Goal: Contribute content

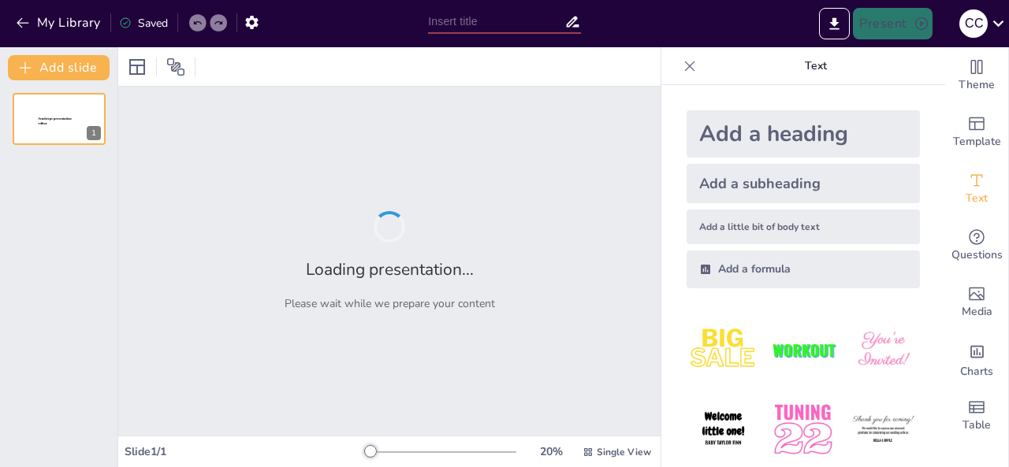
type input "Deep Blue: Історія комп'ютерних шахів"
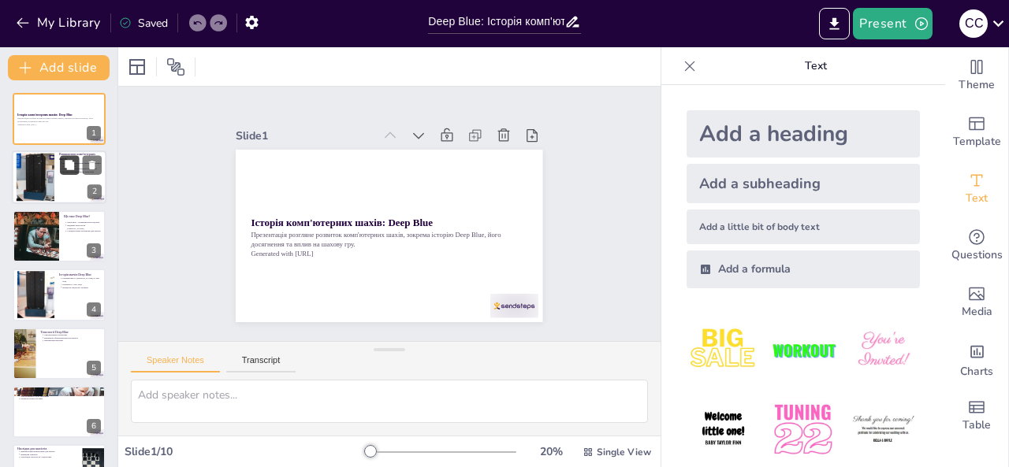
click at [63, 172] on button at bounding box center [69, 165] width 19 height 19
type textarea "Розвиток комп'ютерних шахів почався в 1950-х роках, коли перші програми намагал…"
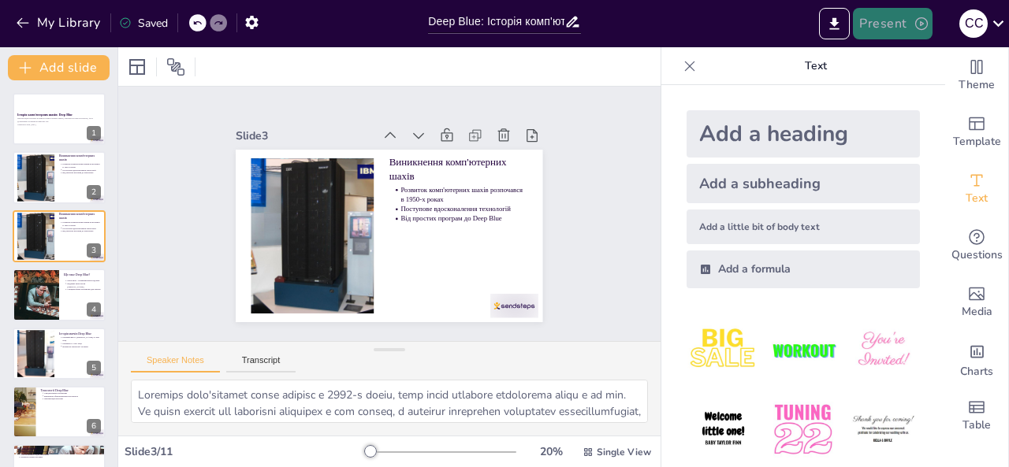
click at [897, 24] on button "Present" at bounding box center [892, 24] width 79 height 32
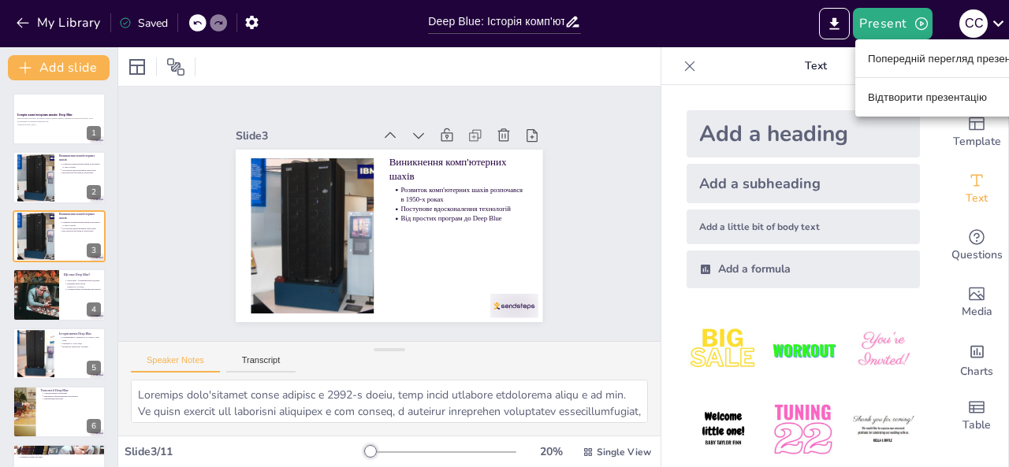
click at [916, 131] on div at bounding box center [504, 233] width 1009 height 467
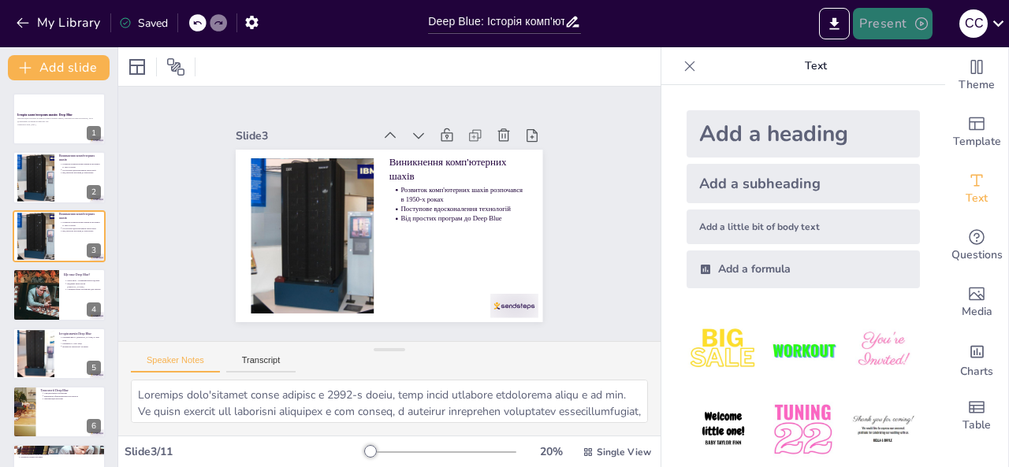
click at [917, 20] on icon "button" at bounding box center [921, 24] width 16 height 16
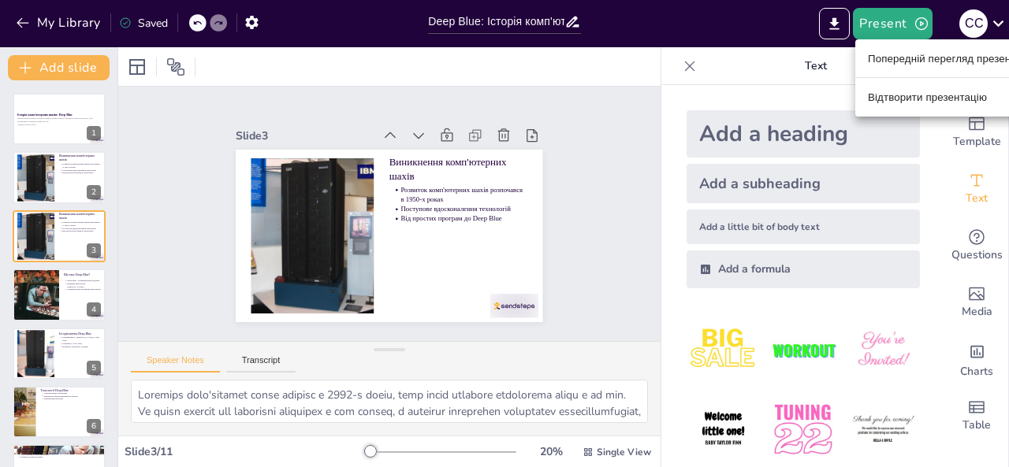
click at [977, 97] on font "Відтворити презентацію" at bounding box center [927, 97] width 119 height 12
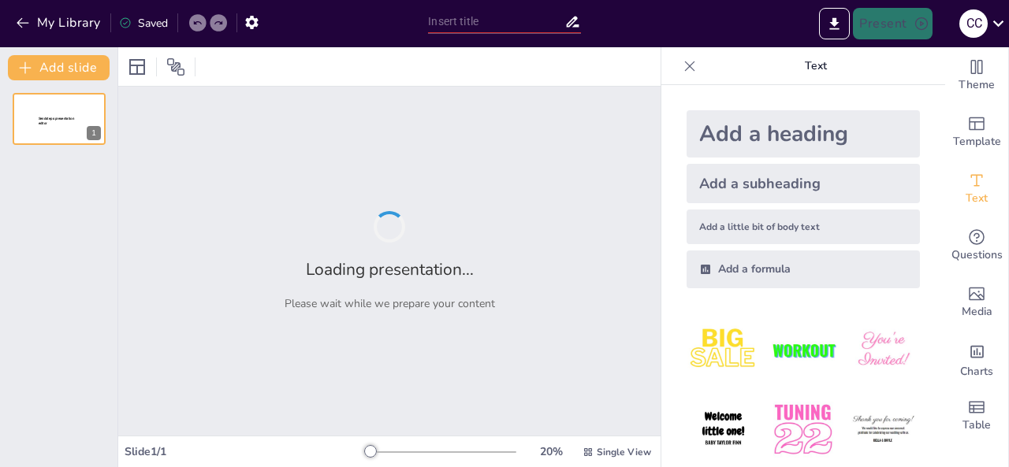
type input "Deep Blue: Історія комп'ютерних шахів"
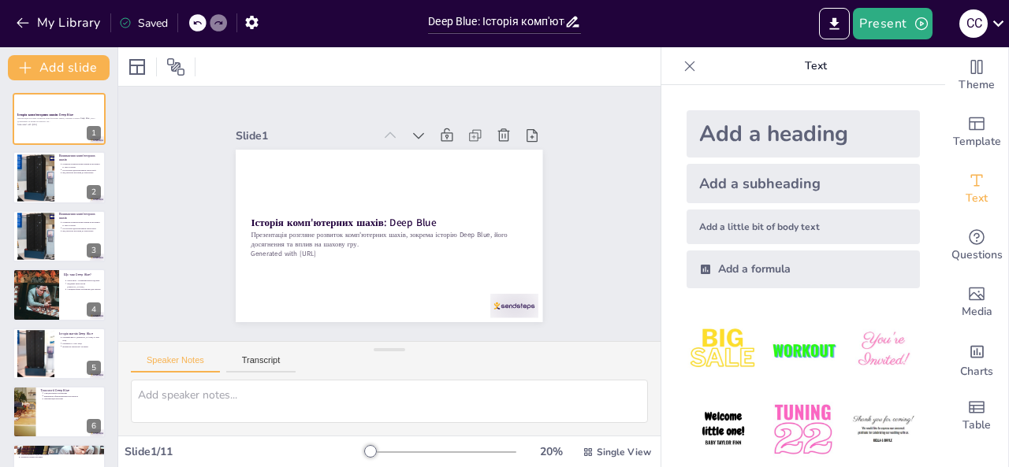
click at [593, 61] on div at bounding box center [389, 66] width 542 height 39
click at [921, 21] on icon "button" at bounding box center [921, 24] width 16 height 16
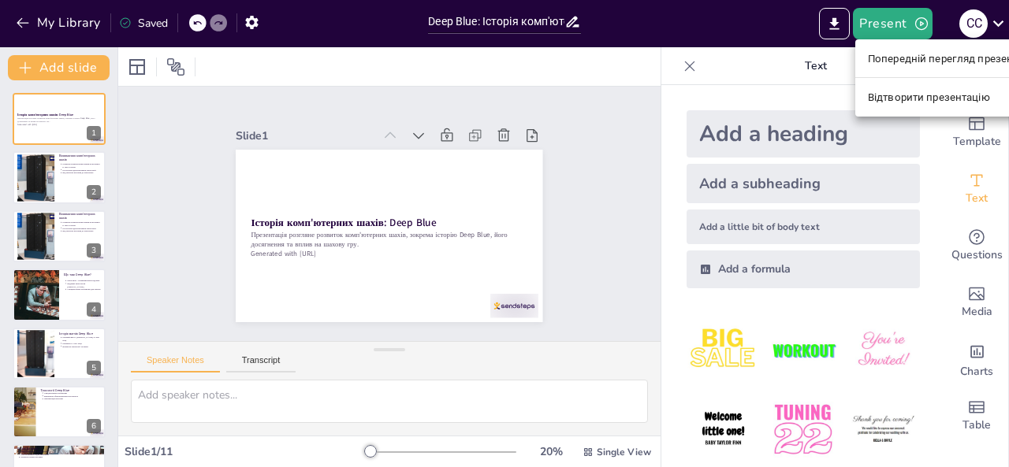
click at [922, 93] on font "Відтворити презентацію" at bounding box center [929, 97] width 122 height 12
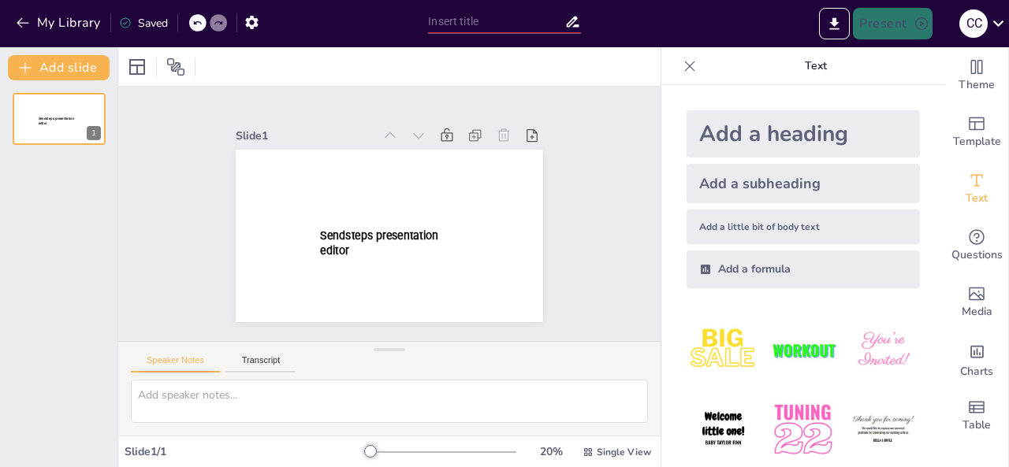
type input "Deep Blue: Історія комп'ютерних шахів"
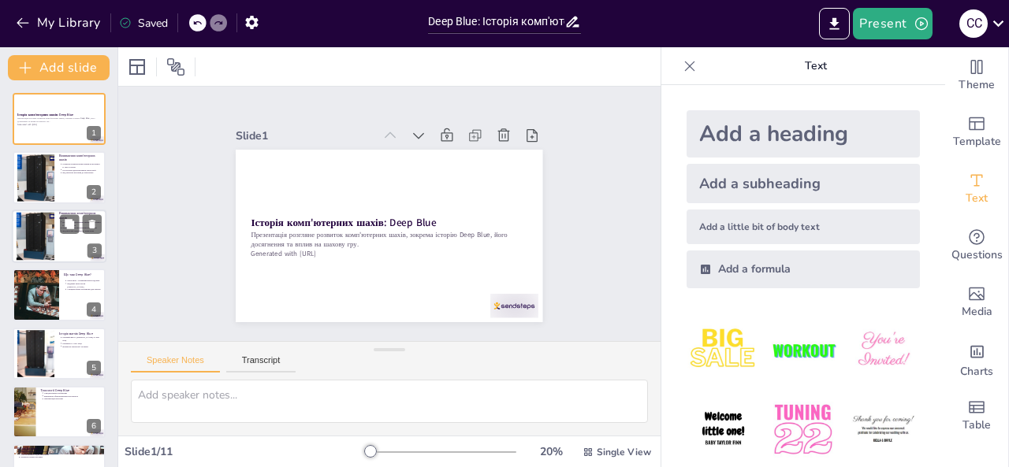
click at [58, 238] on div at bounding box center [59, 237] width 95 height 54
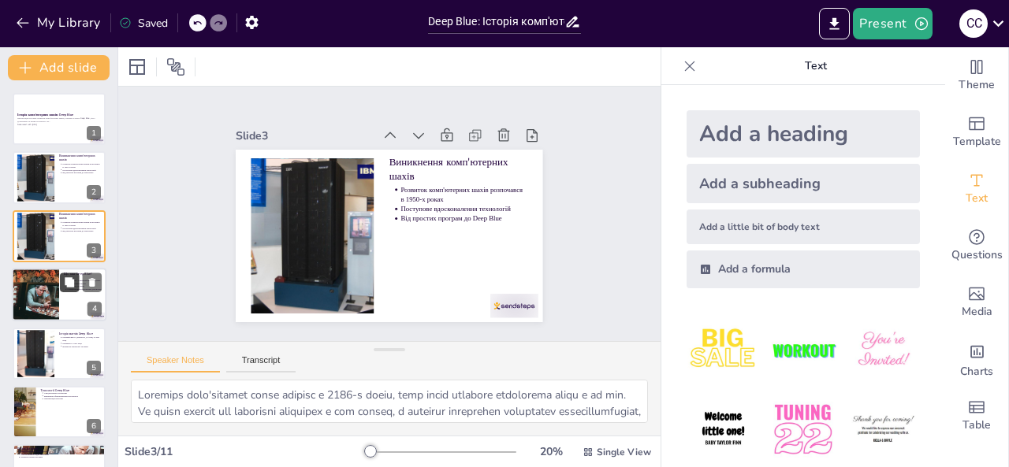
click at [64, 281] on icon at bounding box center [69, 282] width 11 height 11
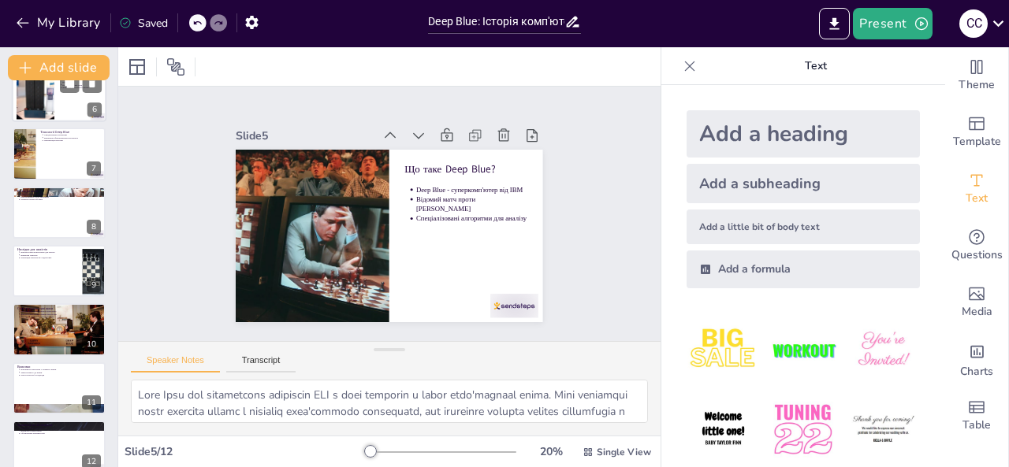
scroll to position [335, 0]
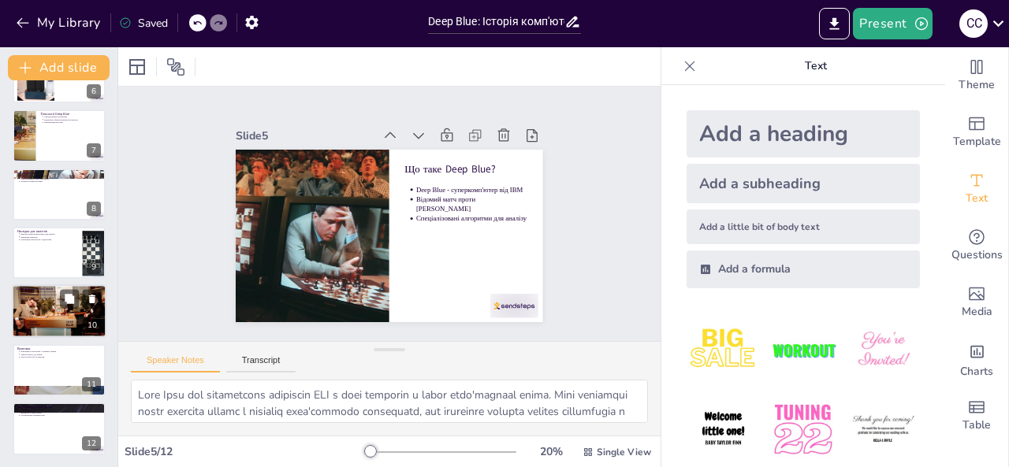
click at [59, 303] on div at bounding box center [59, 312] width 95 height 56
type textarea "Сучасні шахові програми, такі як Stockfish та AlphaZero, мають можливості, які …"
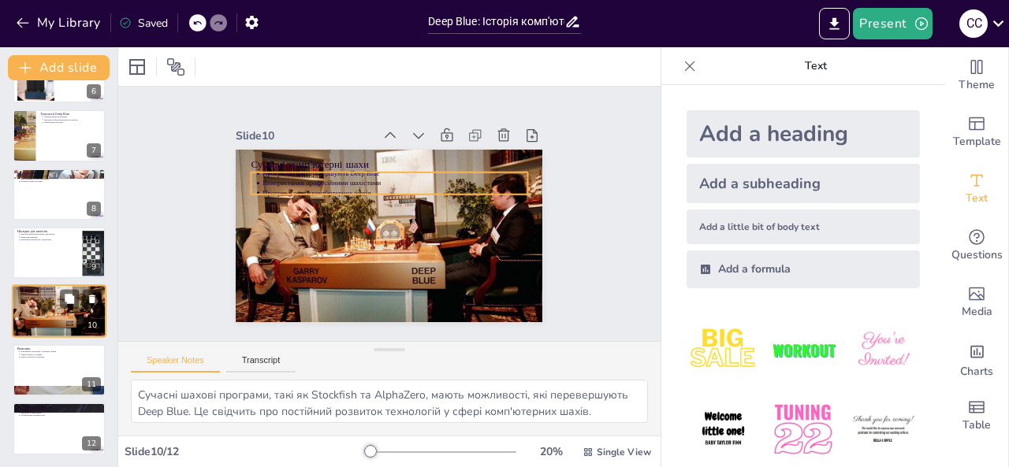
scroll to position [0, 0]
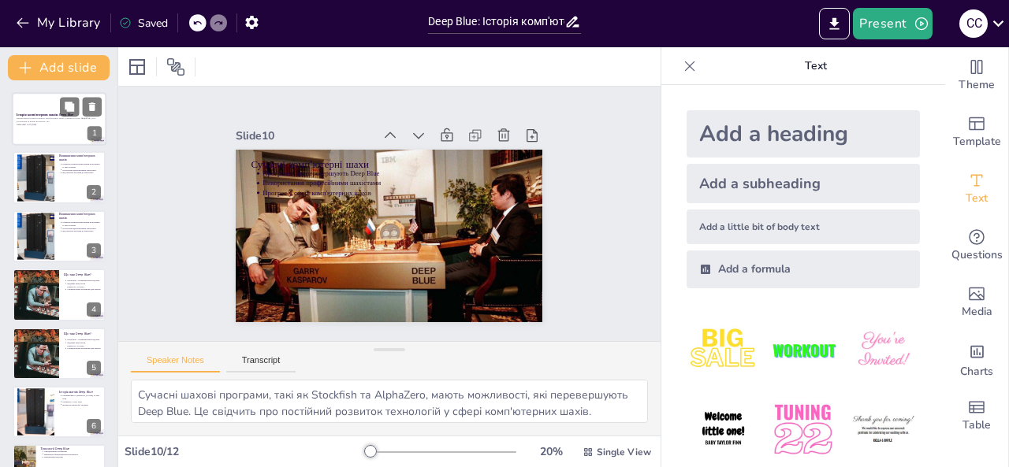
click at [57, 128] on div at bounding box center [59, 119] width 95 height 54
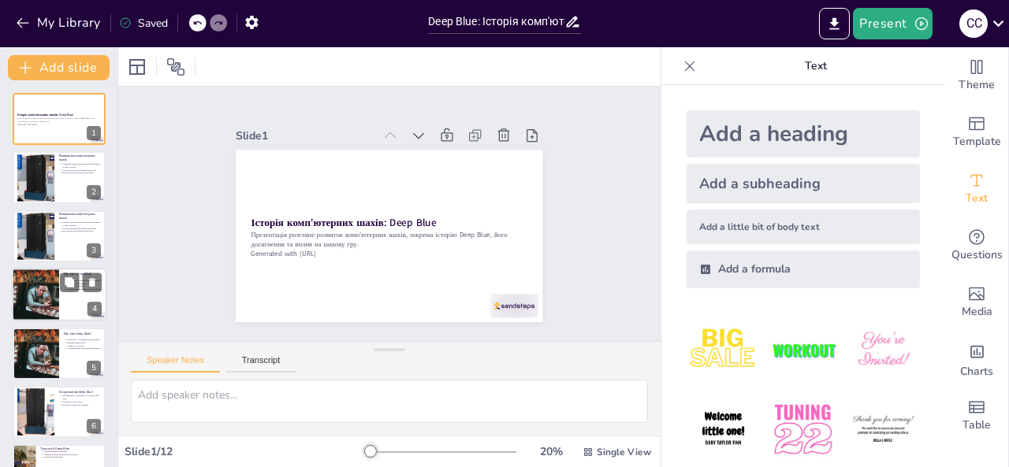
click at [46, 303] on div at bounding box center [35, 295] width 91 height 54
type textarea "Lore Ipsu dol sitametcons adipiscin ELI s doei temporin u labor etdo'magnaal en…"
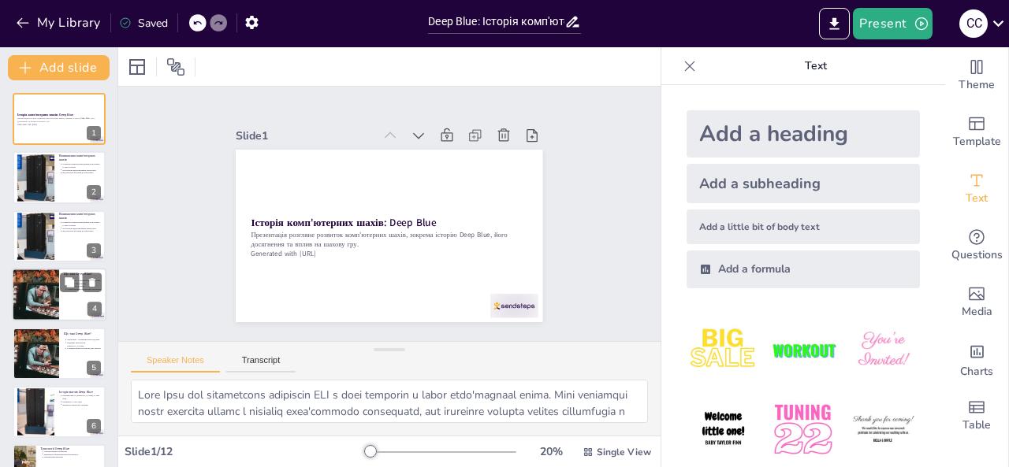
scroll to position [20, 0]
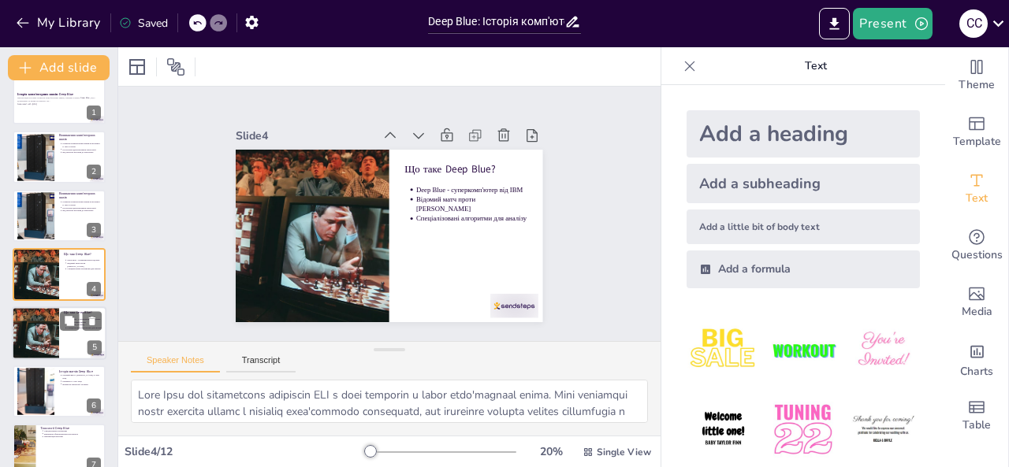
click at [45, 331] on div at bounding box center [35, 334] width 91 height 54
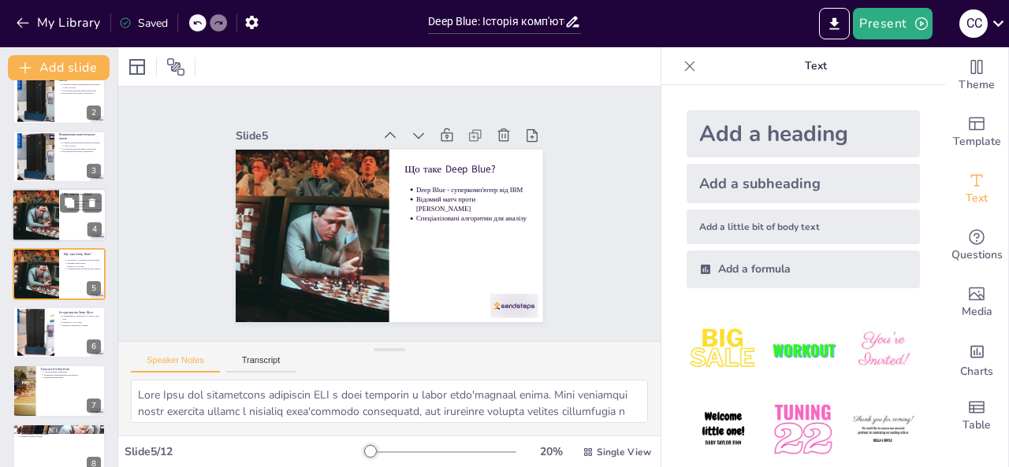
click at [39, 199] on div at bounding box center [35, 215] width 91 height 54
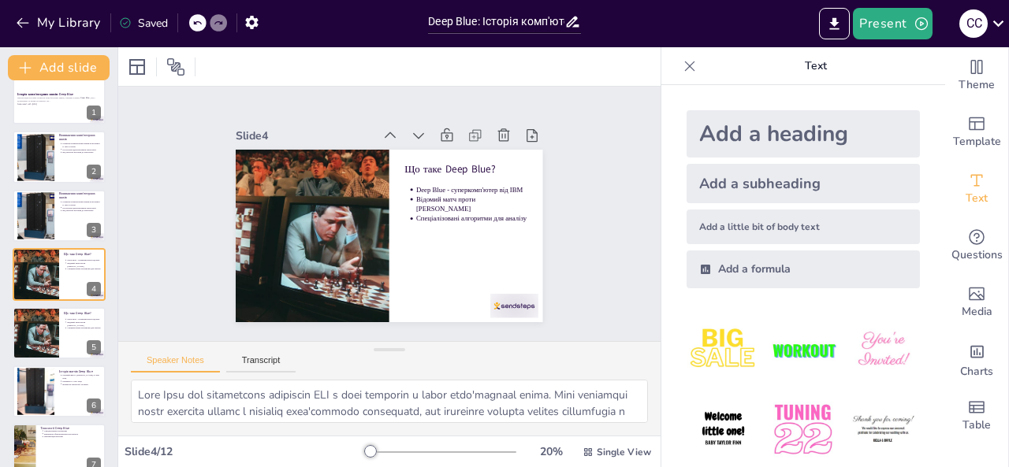
scroll to position [0, 0]
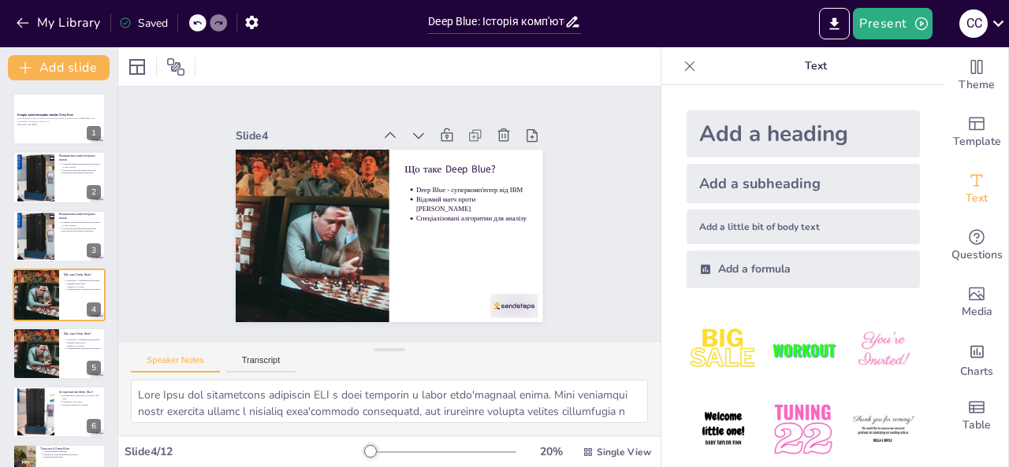
click at [38, 126] on div at bounding box center [59, 119] width 93 height 52
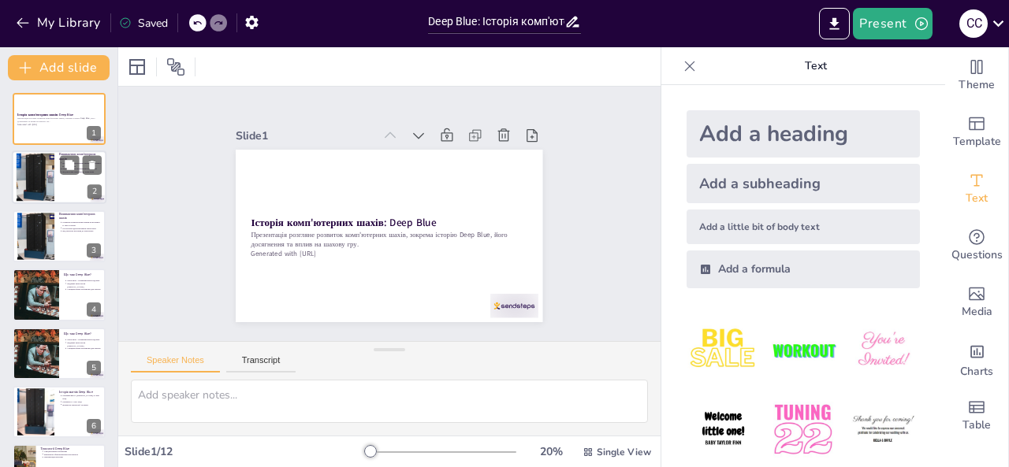
click at [46, 167] on div at bounding box center [35, 178] width 72 height 48
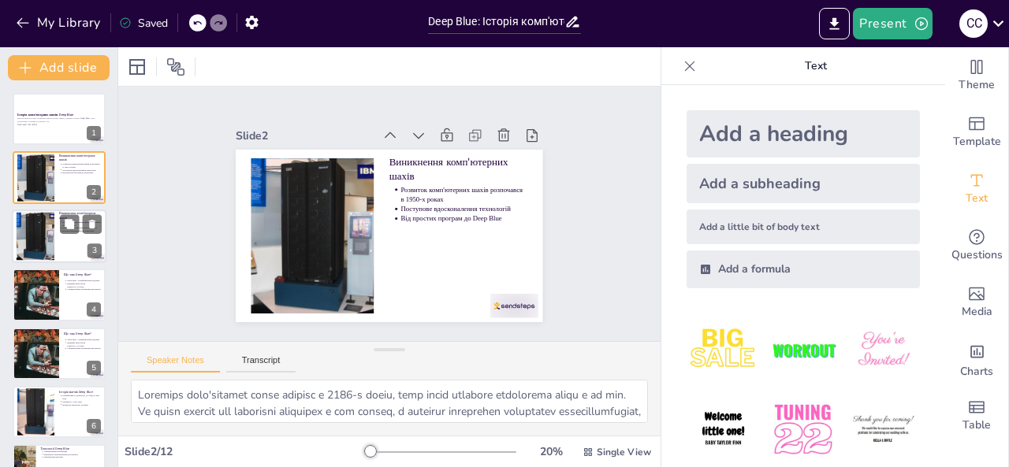
click at [49, 246] on div at bounding box center [35, 236] width 72 height 48
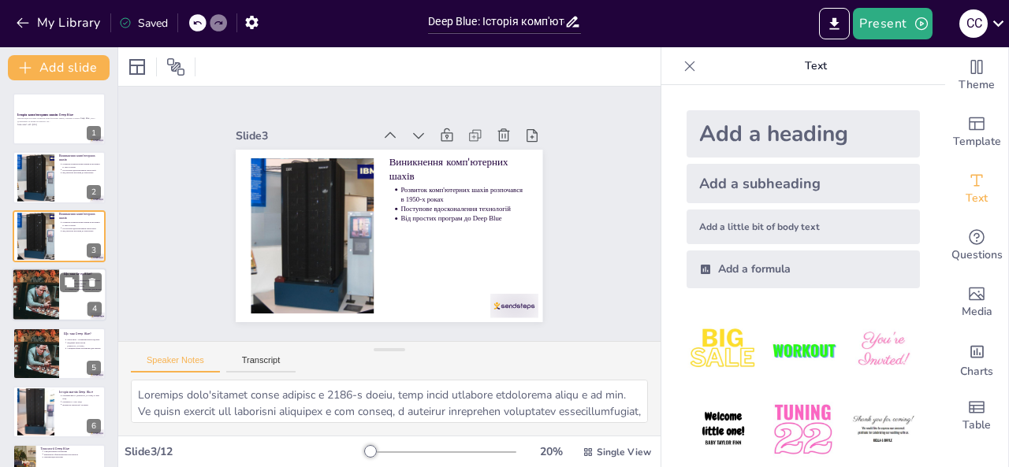
click at [56, 299] on div at bounding box center [35, 295] width 91 height 54
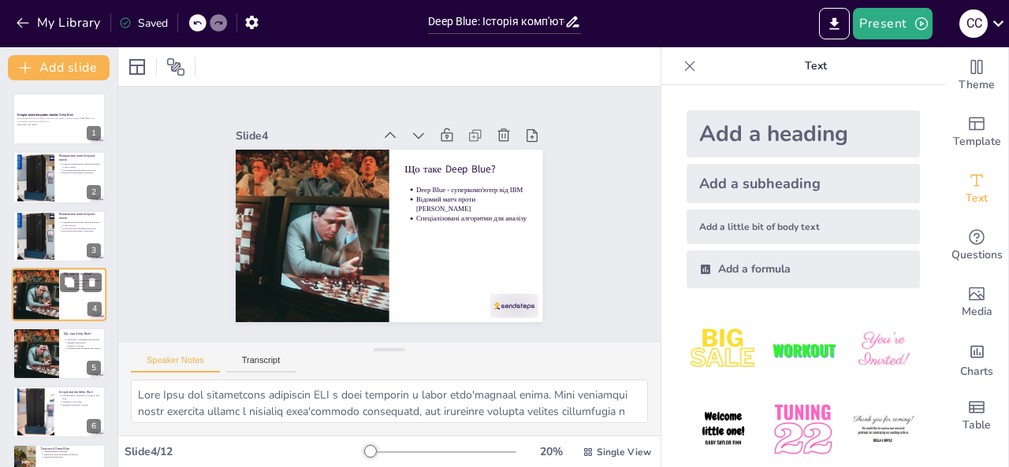
scroll to position [20, 0]
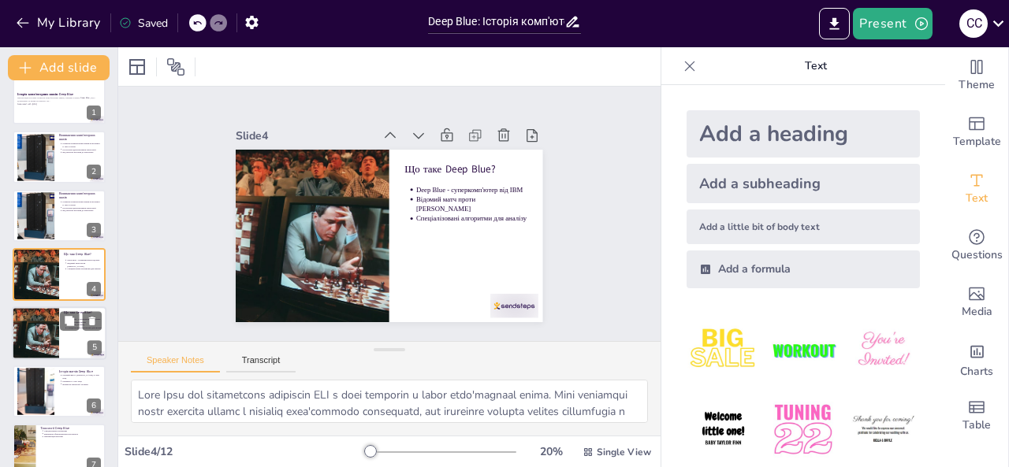
click at [53, 330] on div at bounding box center [35, 334] width 91 height 54
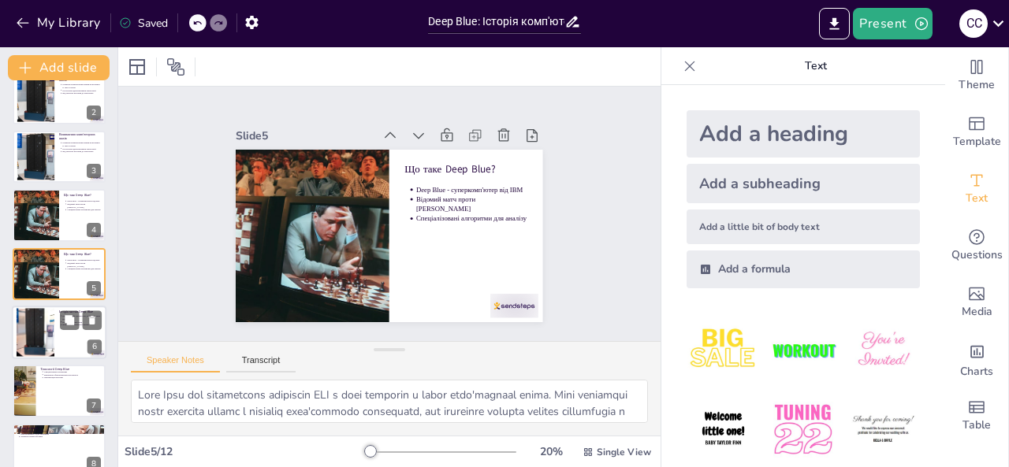
click at [57, 342] on div at bounding box center [59, 333] width 95 height 54
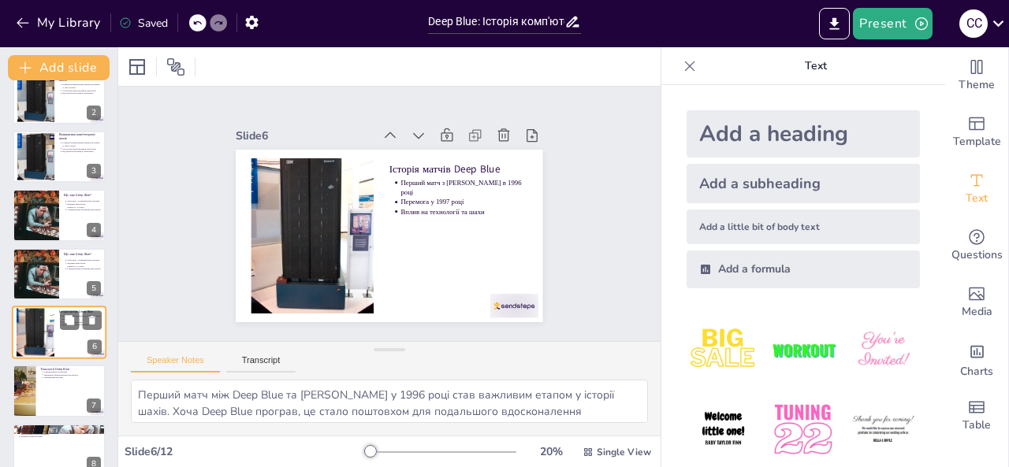
scroll to position [138, 0]
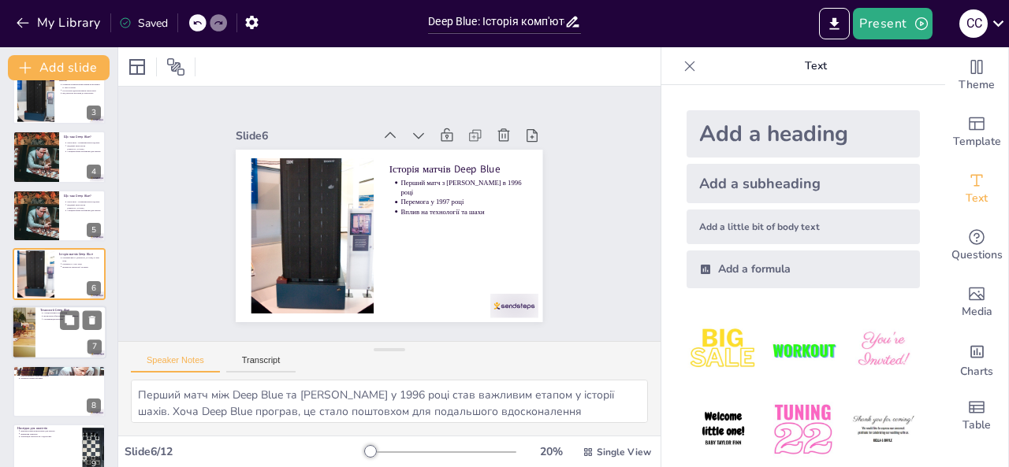
click at [53, 343] on div at bounding box center [59, 334] width 95 height 54
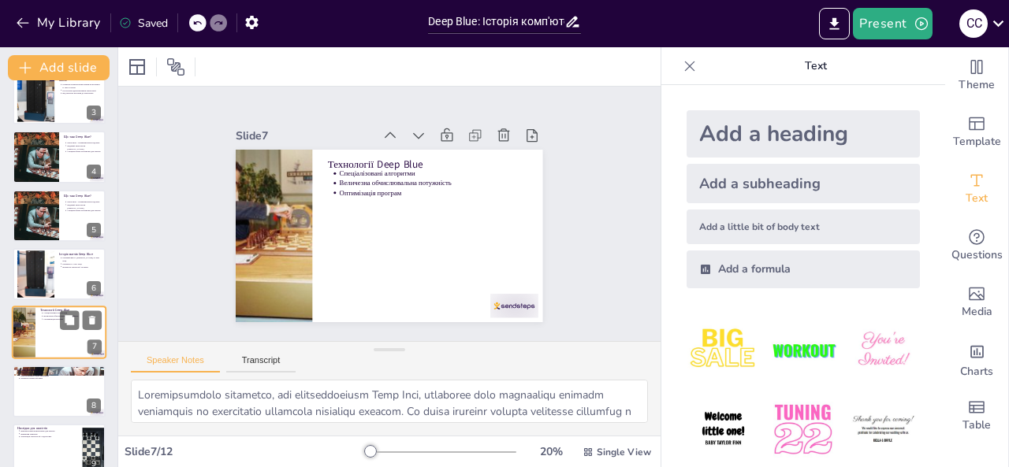
scroll to position [197, 0]
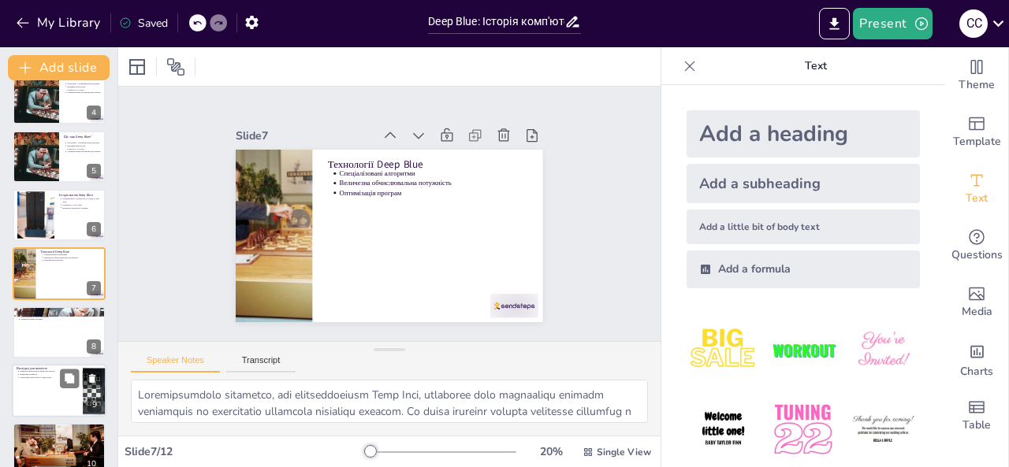
click at [50, 378] on p "Інтеграція технологій у підготовку" at bounding box center [49, 377] width 58 height 3
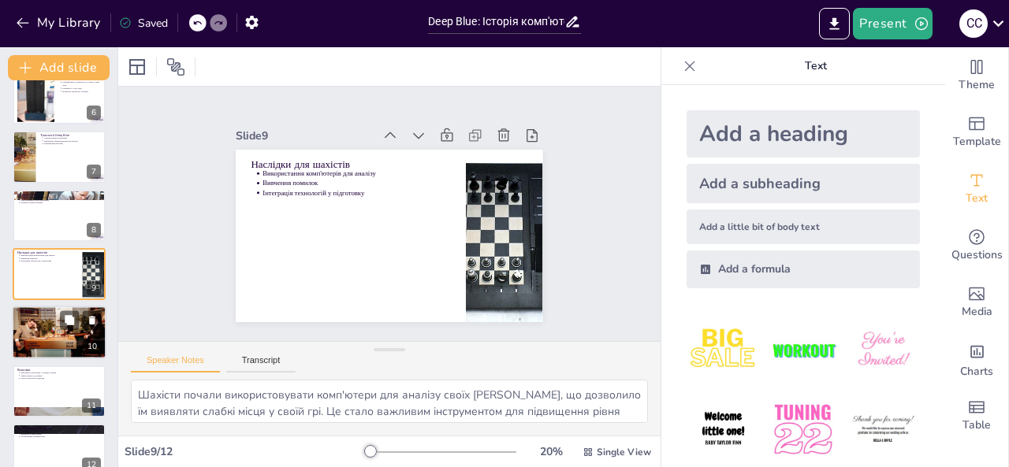
scroll to position [335, 0]
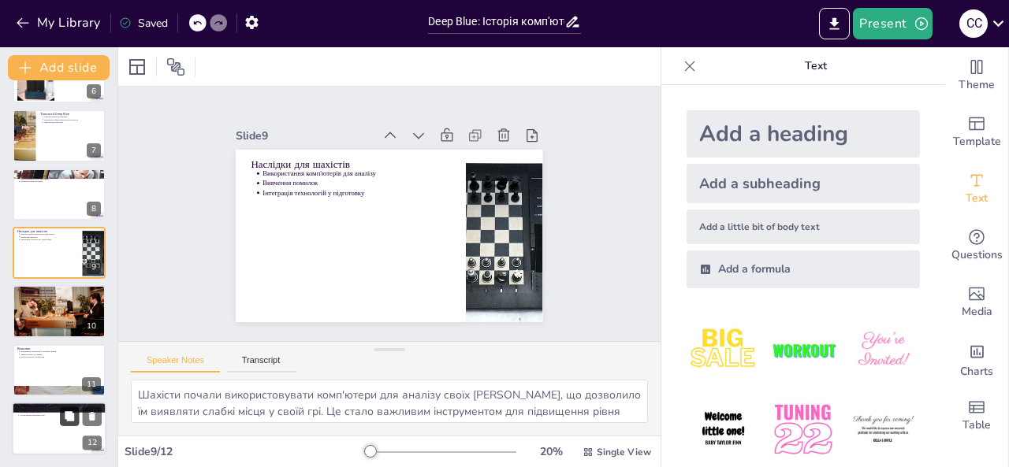
click at [65, 418] on icon at bounding box center [69, 416] width 11 height 11
type textarea "Запитання про Deep Blue можуть стосуватися його технологій, матчів з [PERSON_NA…"
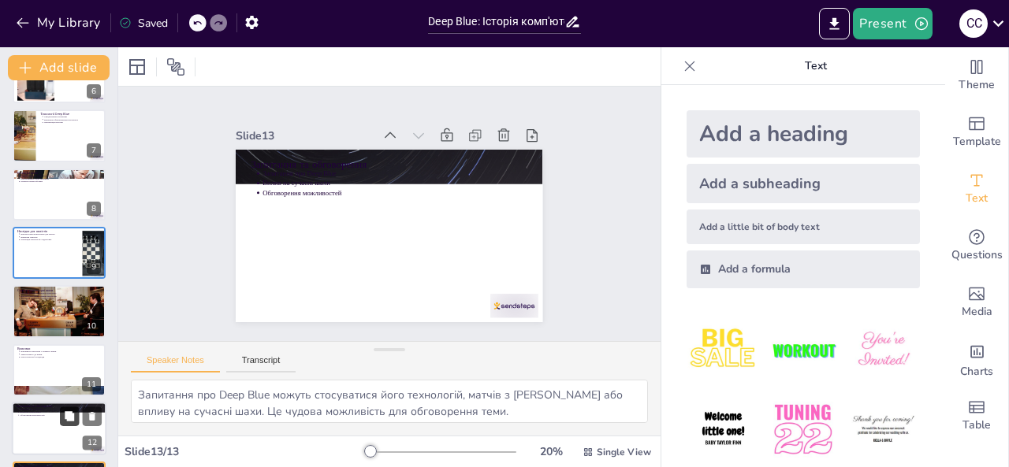
scroll to position [393, 0]
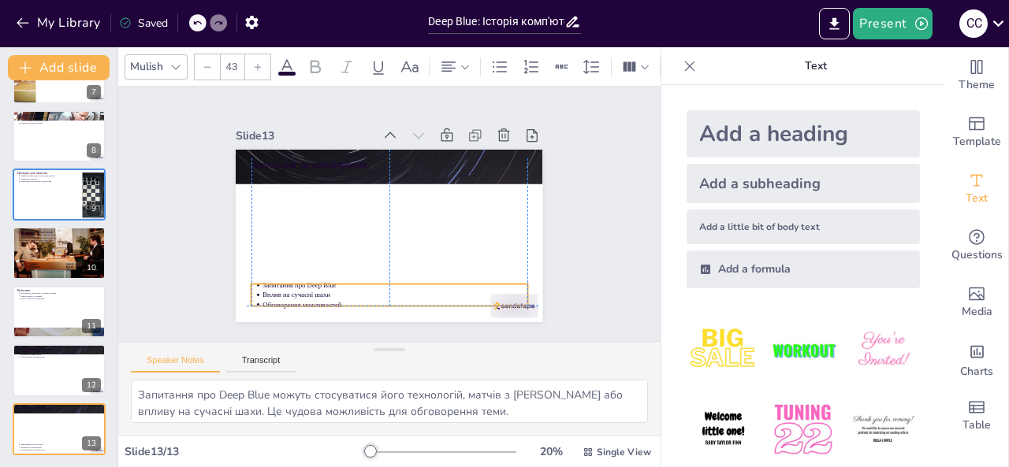
drag, startPoint x: 367, startPoint y: 176, endPoint x: 363, endPoint y: 288, distance: 112.0
click at [363, 290] on p "Вплив на сучасні шахи" at bounding box center [395, 294] width 265 height 9
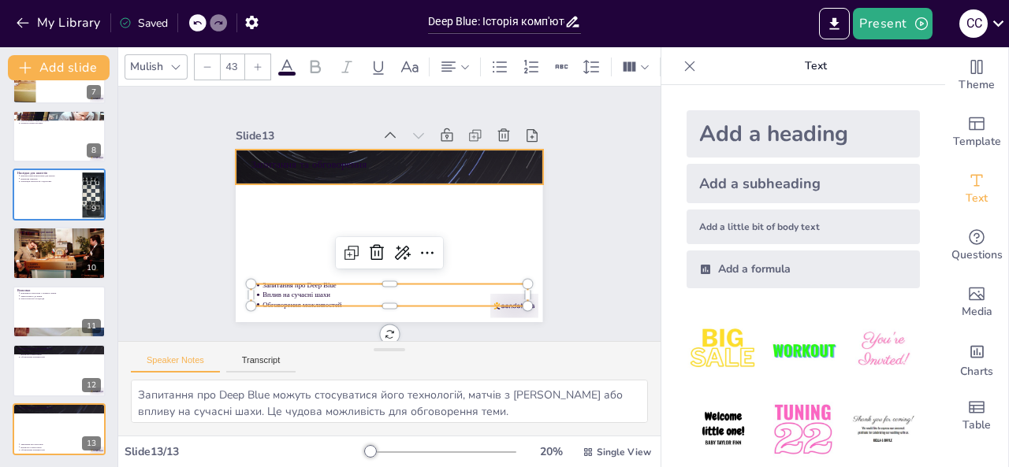
click at [371, 176] on div at bounding box center [389, 166] width 307 height 173
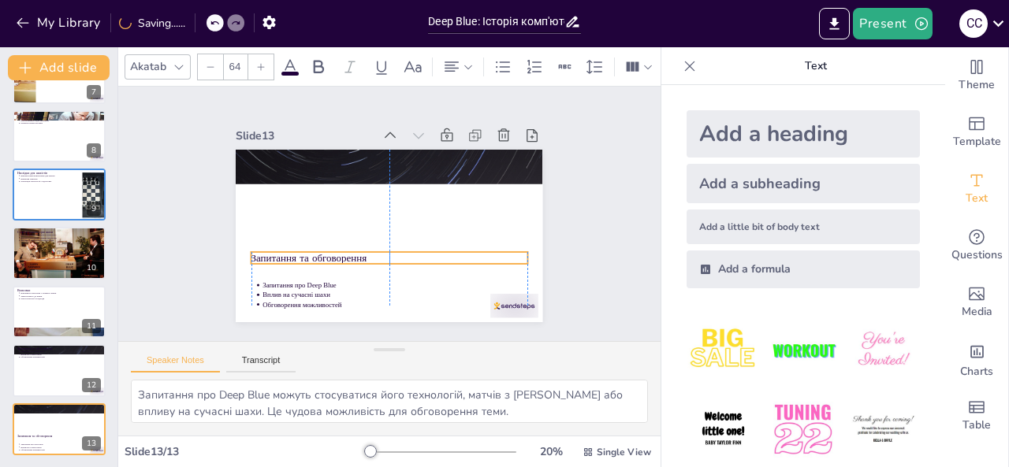
drag, startPoint x: 378, startPoint y: 162, endPoint x: 378, endPoint y: 255, distance: 93.8
click at [378, 255] on p "Запитання та обговорення" at bounding box center [389, 258] width 276 height 14
click at [195, 188] on div "Slide 1 Історія комп'ютерних шахів: Deep Blue Презентація розгляне розвиток ком…" at bounding box center [389, 214] width 395 height 217
